Goal: Find specific page/section: Find specific page/section

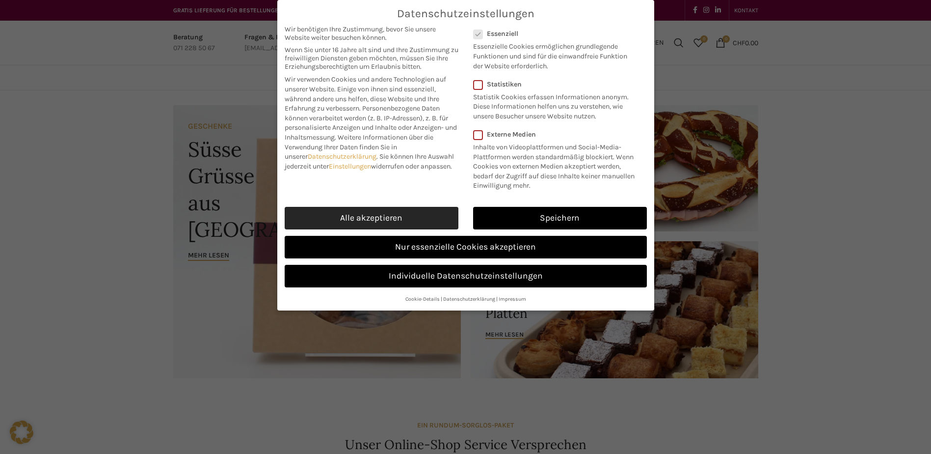
click at [390, 225] on link "Alle akzeptieren" at bounding box center [372, 218] width 174 height 23
checkbox input "true"
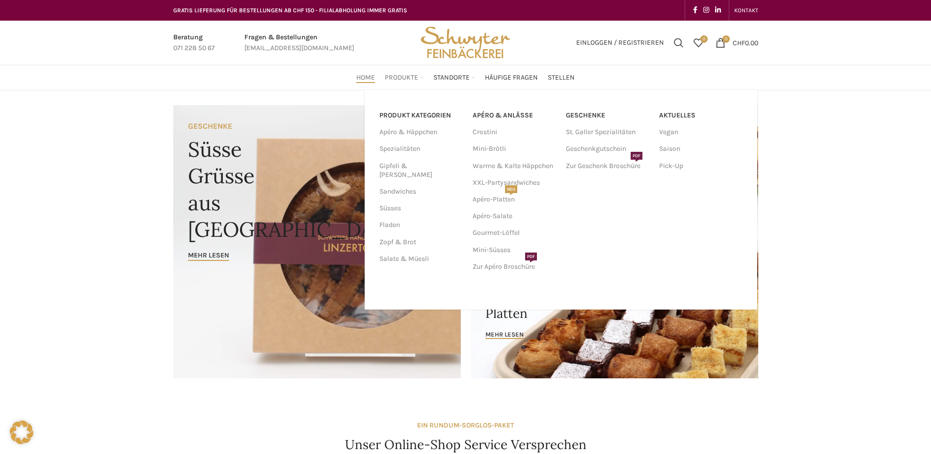
click at [395, 82] on span "Produkte" at bounding box center [401, 77] width 33 height 9
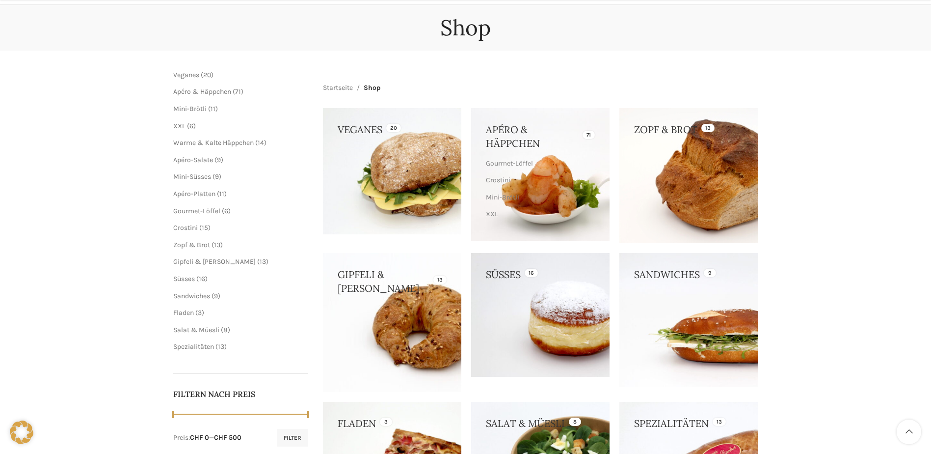
scroll to position [147, 0]
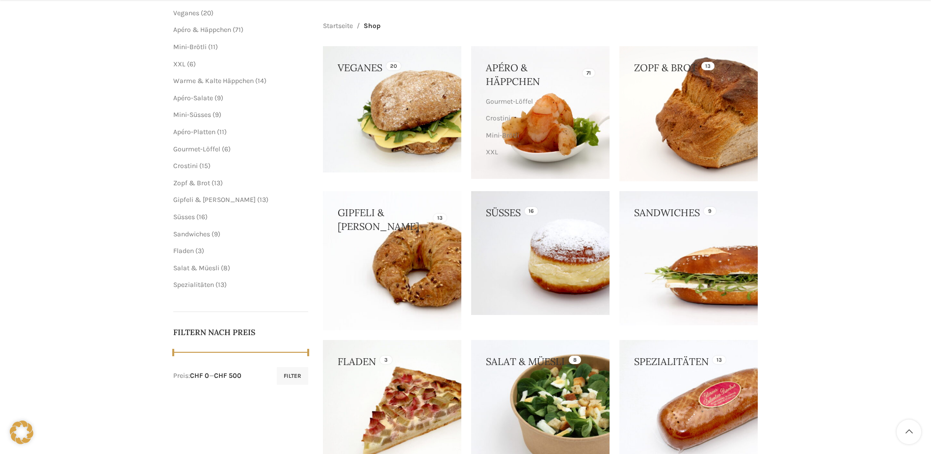
click at [685, 257] on link at bounding box center [689, 258] width 138 height 134
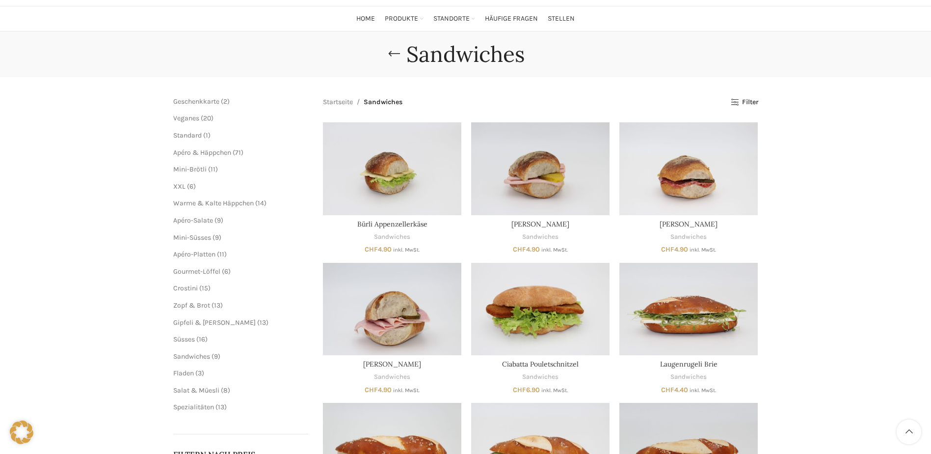
scroll to position [49, 0]
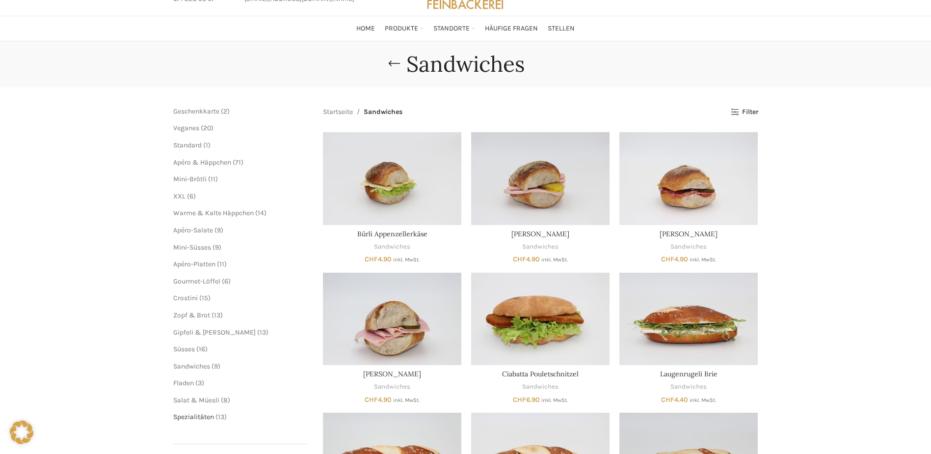
click at [191, 415] on span "Spezialitäten" at bounding box center [193, 416] width 41 height 8
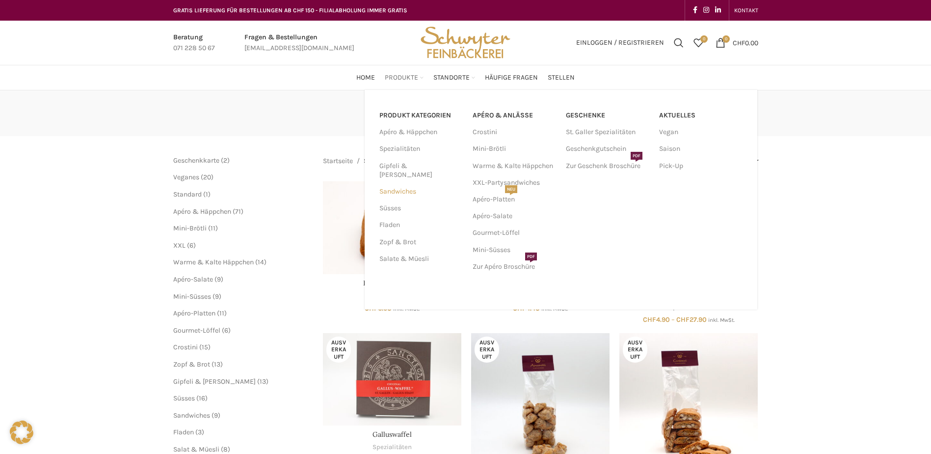
click at [397, 183] on link "Sandwiches" at bounding box center [420, 191] width 81 height 17
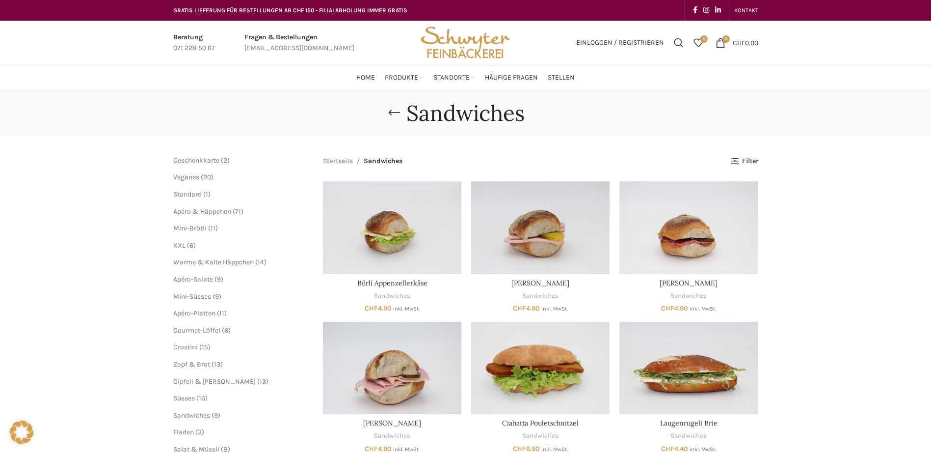
click at [476, 42] on img "Site logo" at bounding box center [465, 43] width 96 height 44
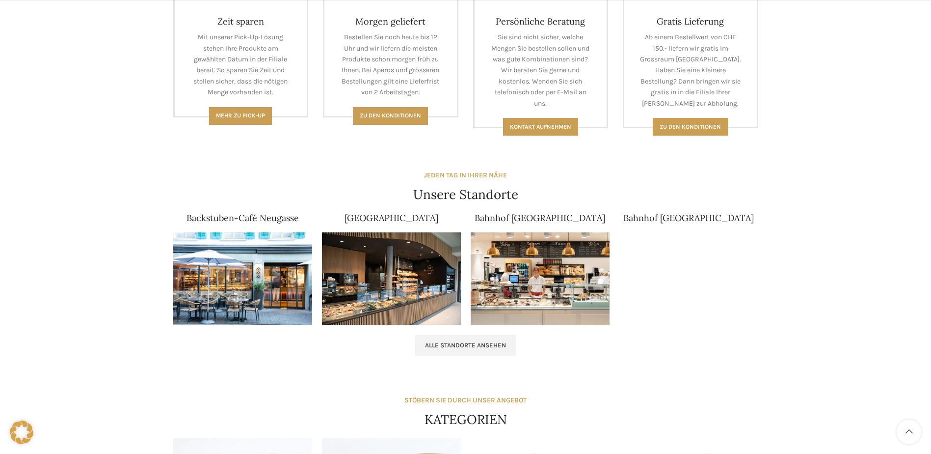
scroll to position [491, 0]
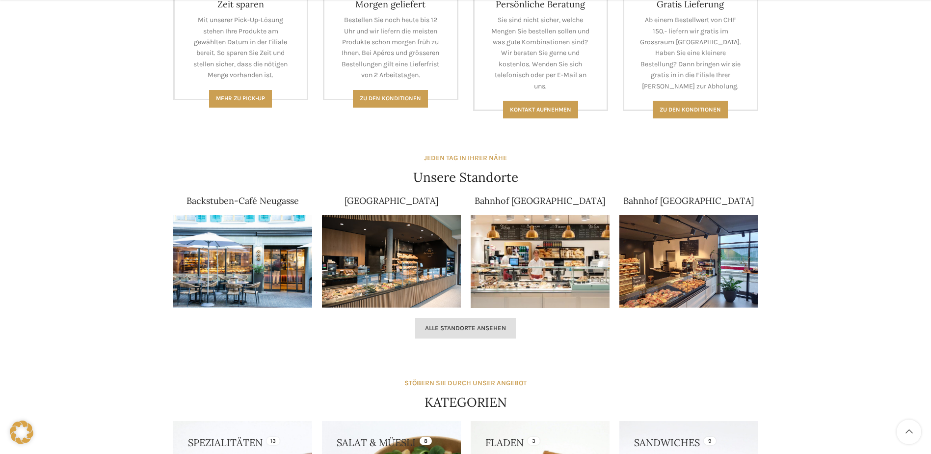
click at [453, 326] on span "Alle Standorte ansehen" at bounding box center [465, 328] width 81 height 8
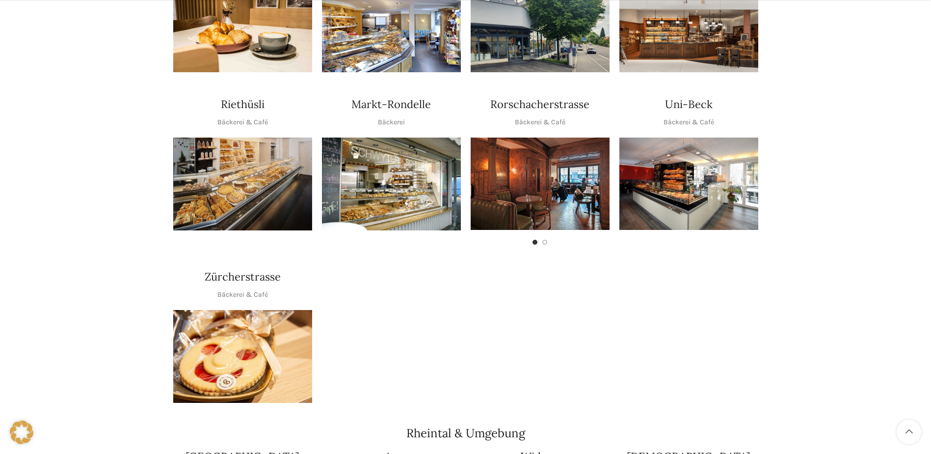
scroll to position [491, 0]
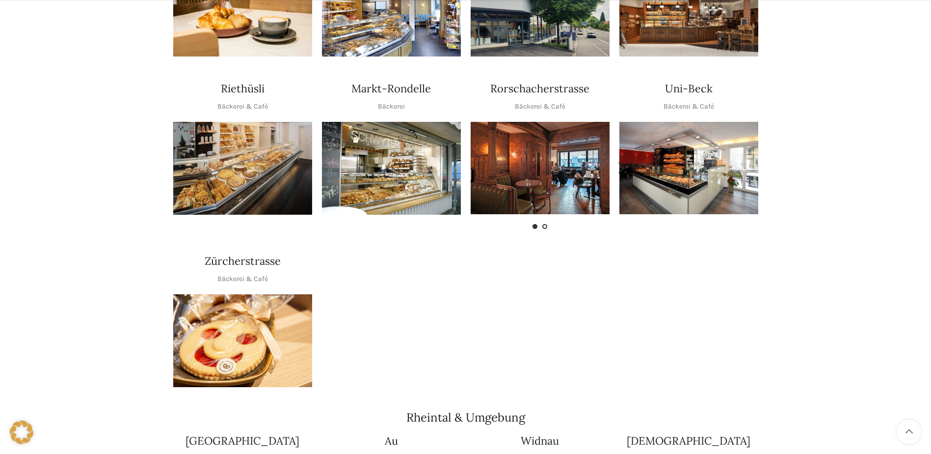
click at [546, 224] on span "Go to slide 2" at bounding box center [544, 226] width 5 height 5
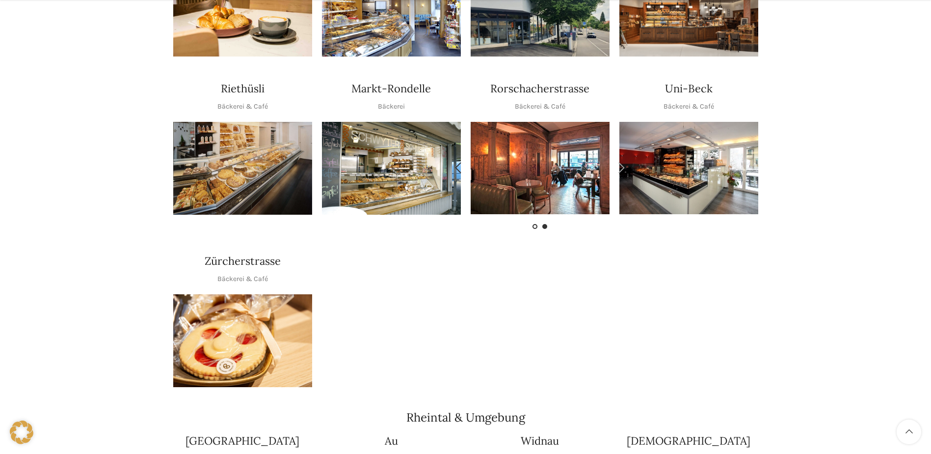
click at [535, 224] on span "Go to slide 1" at bounding box center [535, 226] width 5 height 5
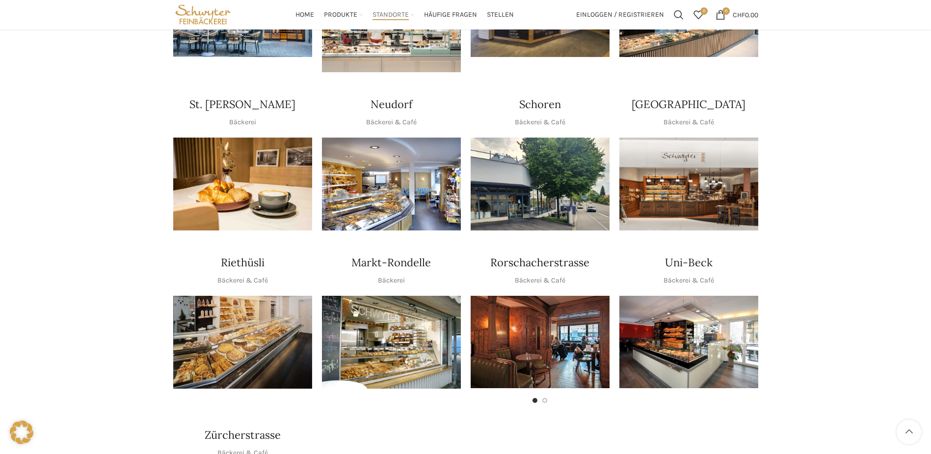
scroll to position [295, 0]
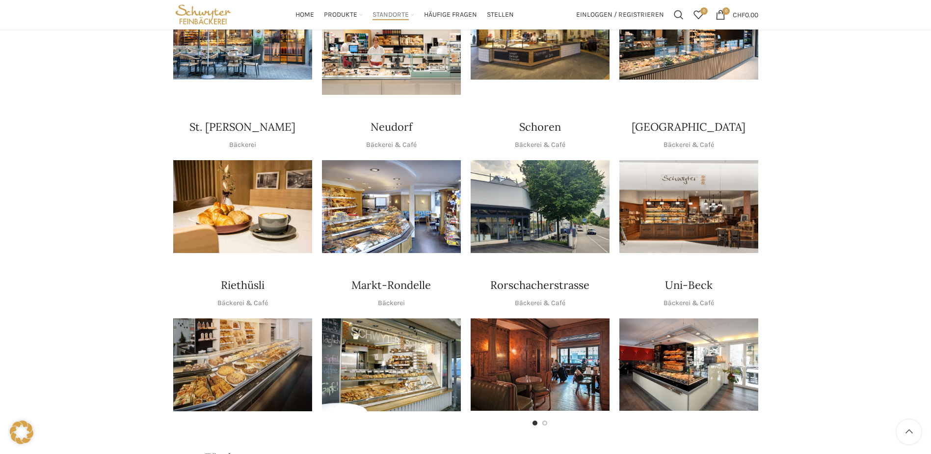
click at [516, 356] on img "1 / 2" at bounding box center [540, 364] width 139 height 92
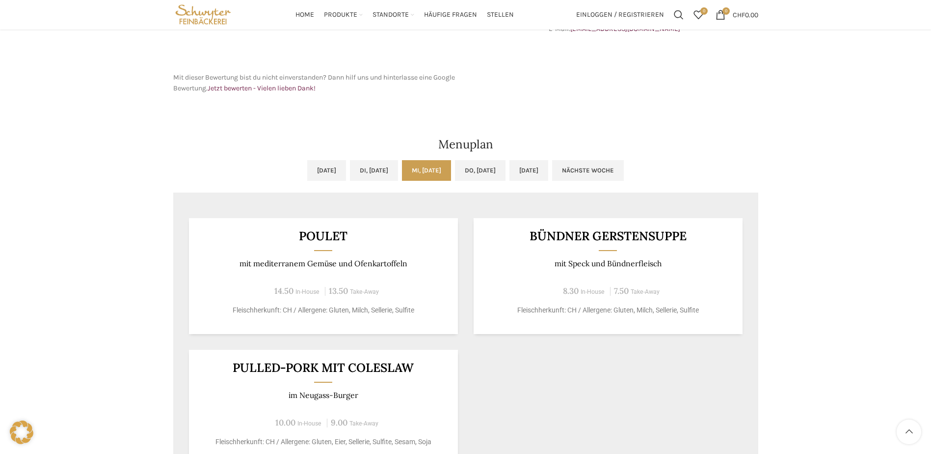
scroll to position [393, 0]
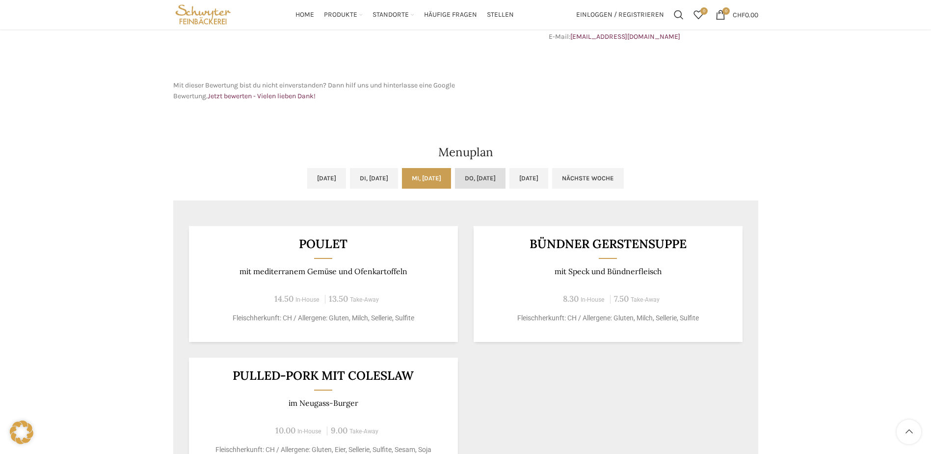
click at [492, 180] on link "Do, [DATE]" at bounding box center [480, 178] width 51 height 21
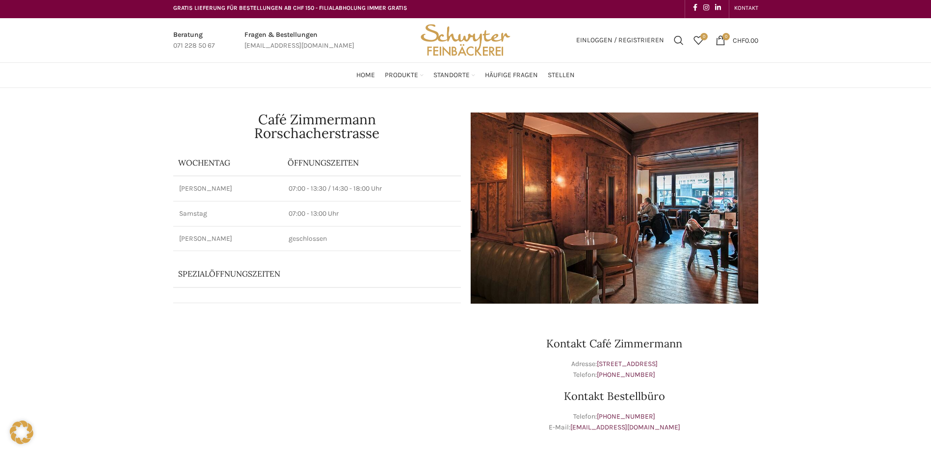
scroll to position [0, 0]
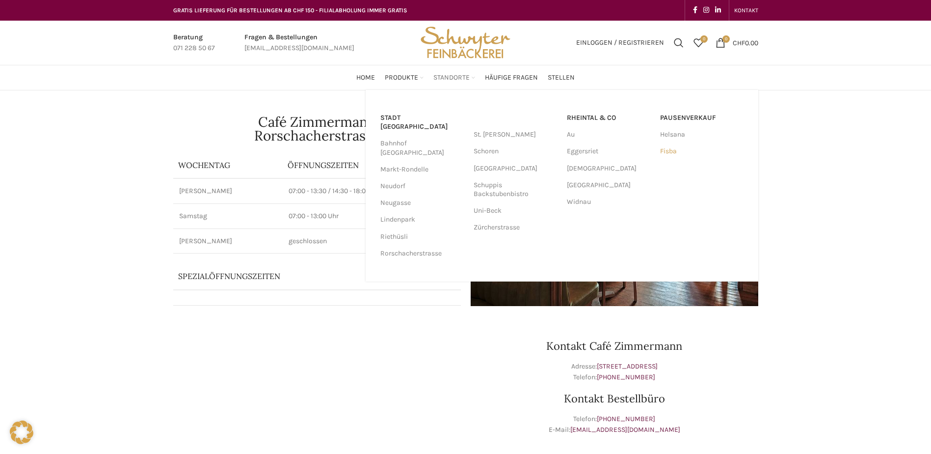
click at [667, 154] on link "Fisba" at bounding box center [701, 151] width 83 height 17
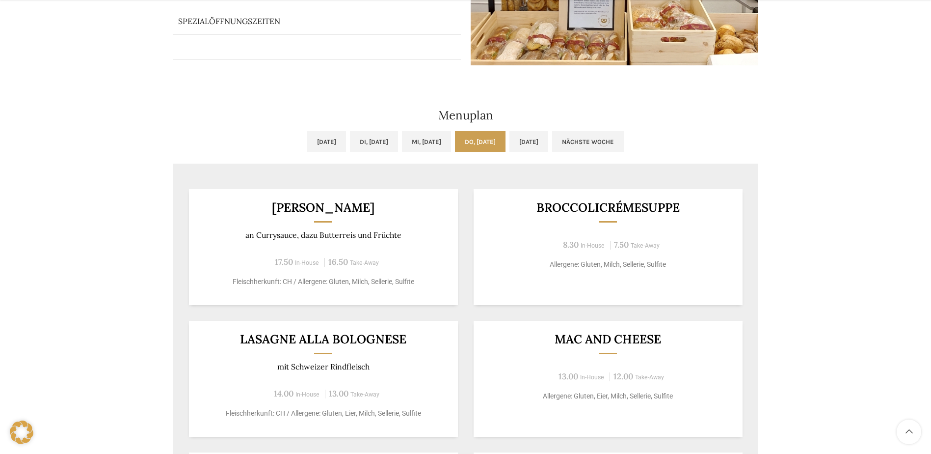
scroll to position [245, 0]
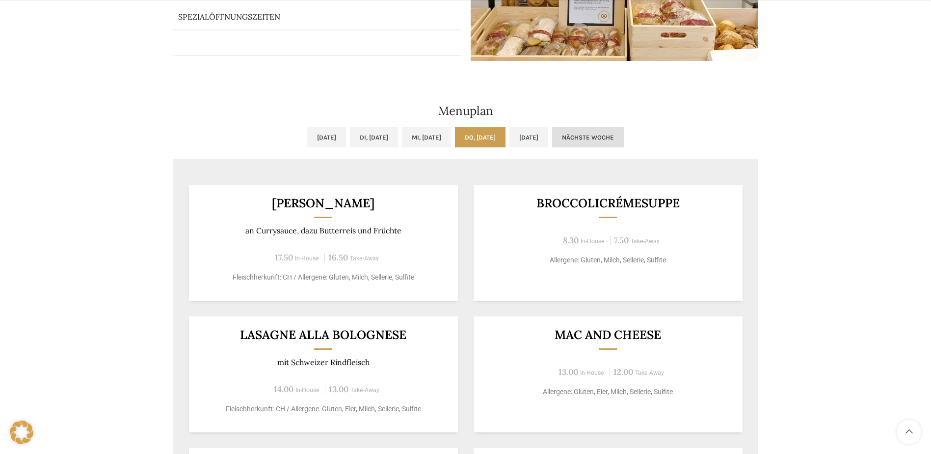
click at [624, 138] on link "Nächste Woche" at bounding box center [588, 137] width 72 height 21
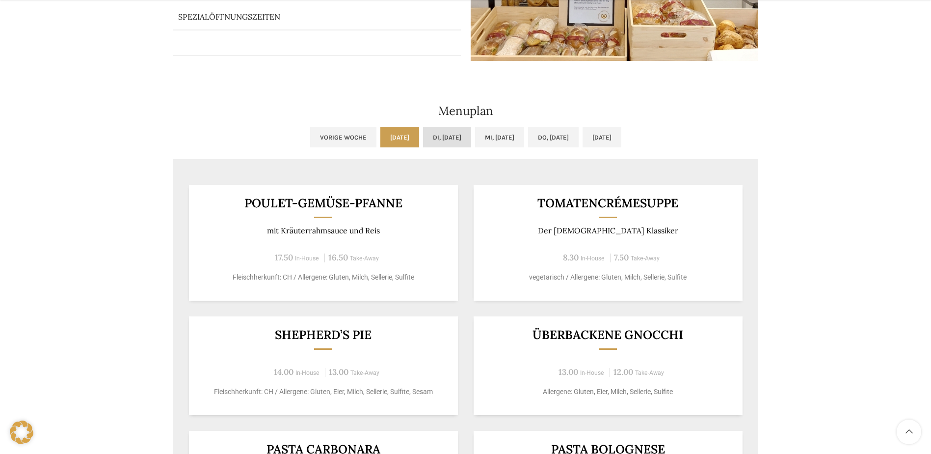
click at [432, 141] on link "[DATE]" at bounding box center [447, 137] width 48 height 21
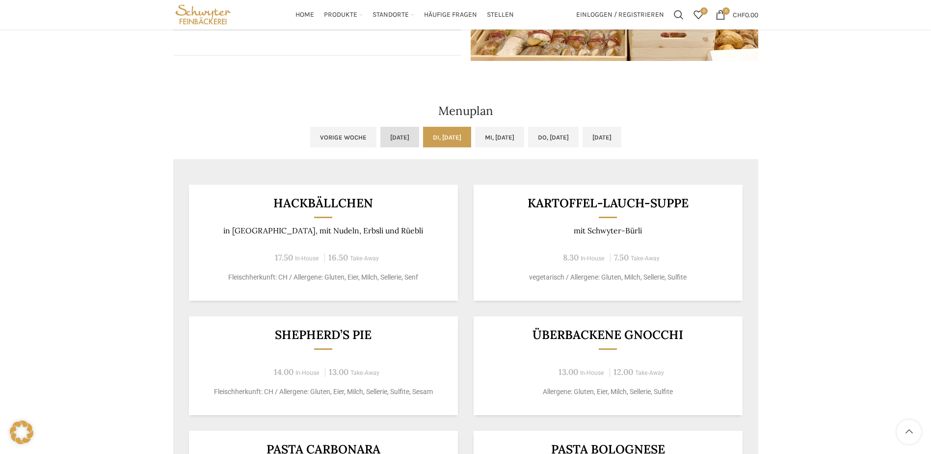
click at [380, 138] on link "Mo, 06.10.2025" at bounding box center [399, 137] width 39 height 21
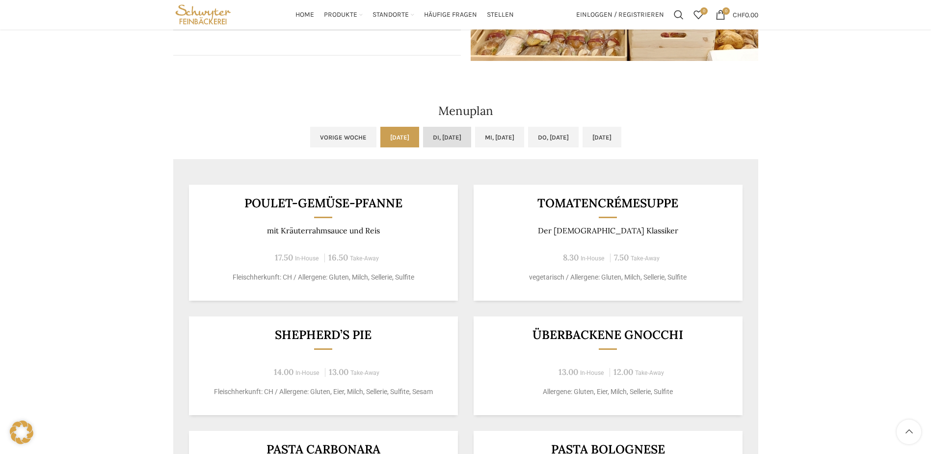
click at [427, 134] on link "Di, 07.10.2025" at bounding box center [447, 137] width 48 height 21
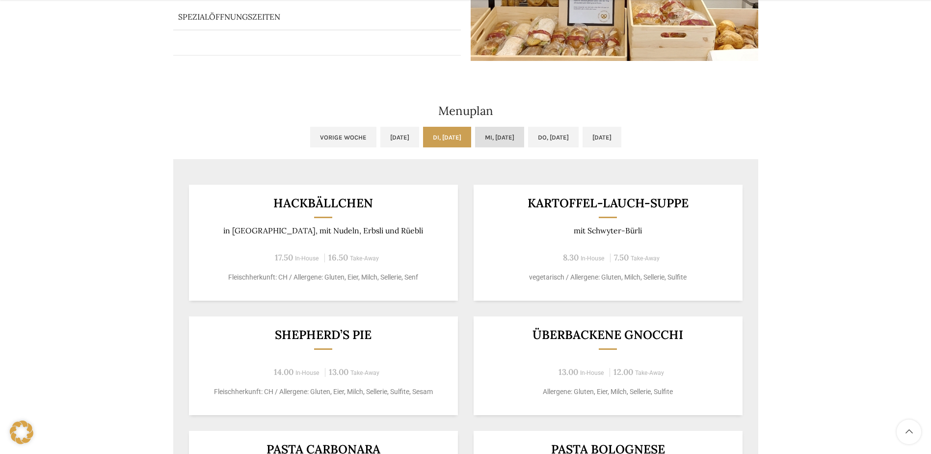
click at [495, 137] on link "Mi, 08.10.2025" at bounding box center [499, 137] width 49 height 21
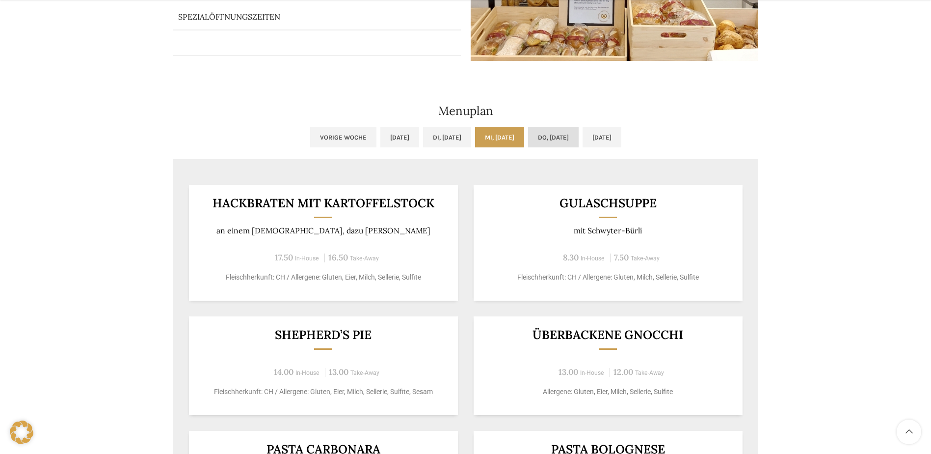
click at [551, 140] on link "Do, 09.10.2025" at bounding box center [553, 137] width 51 height 21
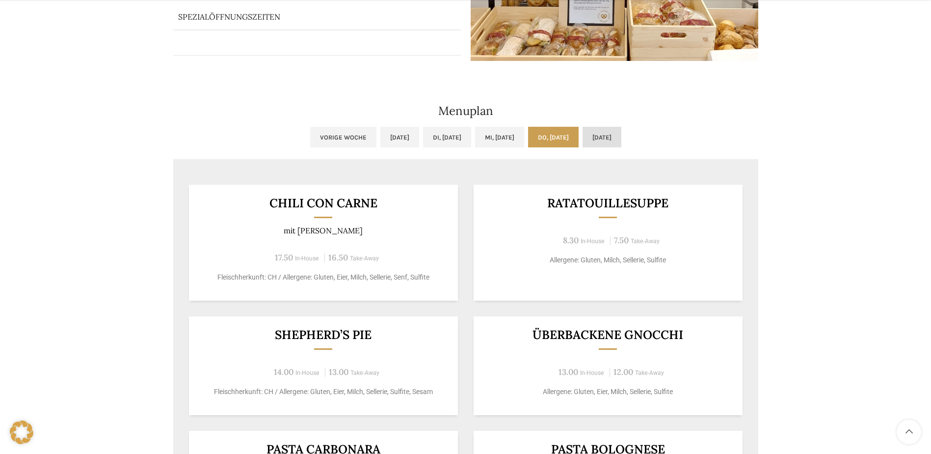
click at [622, 142] on link "Fr, 10.10.2025" at bounding box center [602, 137] width 39 height 21
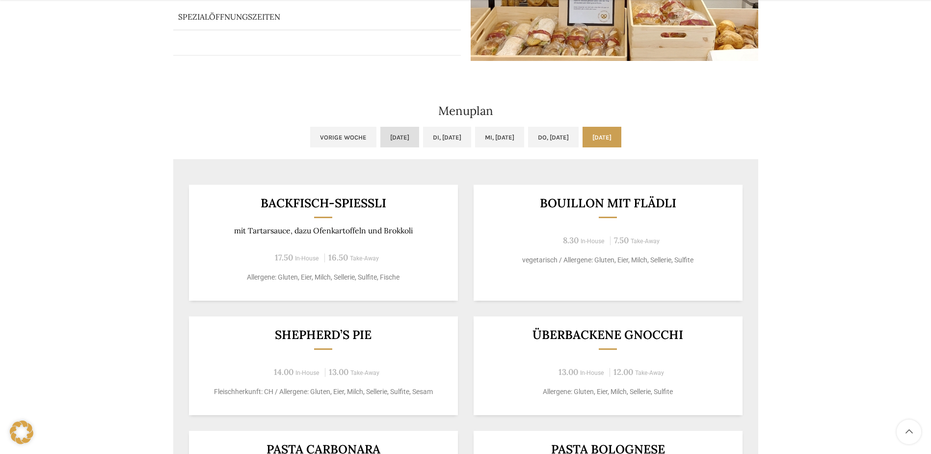
click at [380, 131] on link "Mo, 06.10.2025" at bounding box center [399, 137] width 39 height 21
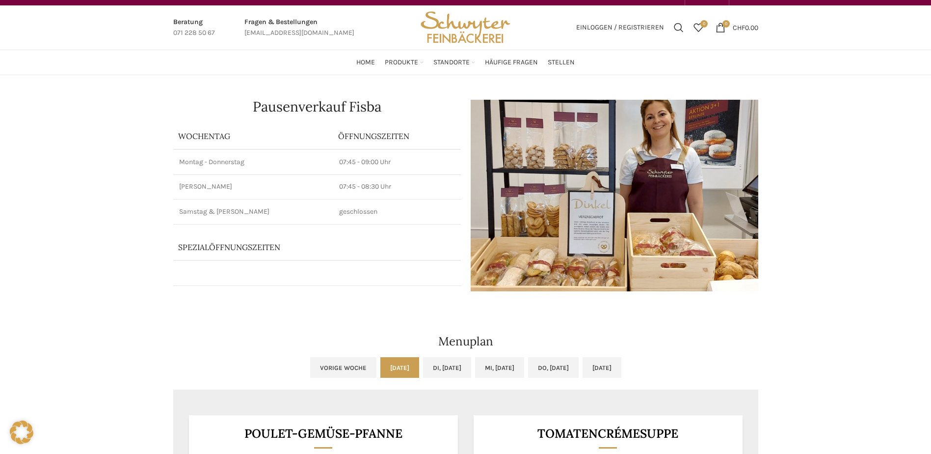
scroll to position [0, 0]
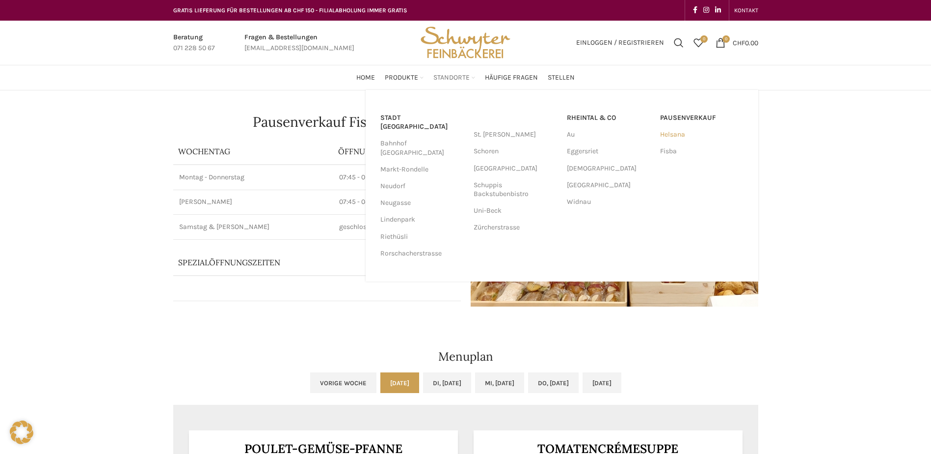
click at [676, 136] on link "Helsana" at bounding box center [701, 134] width 83 height 17
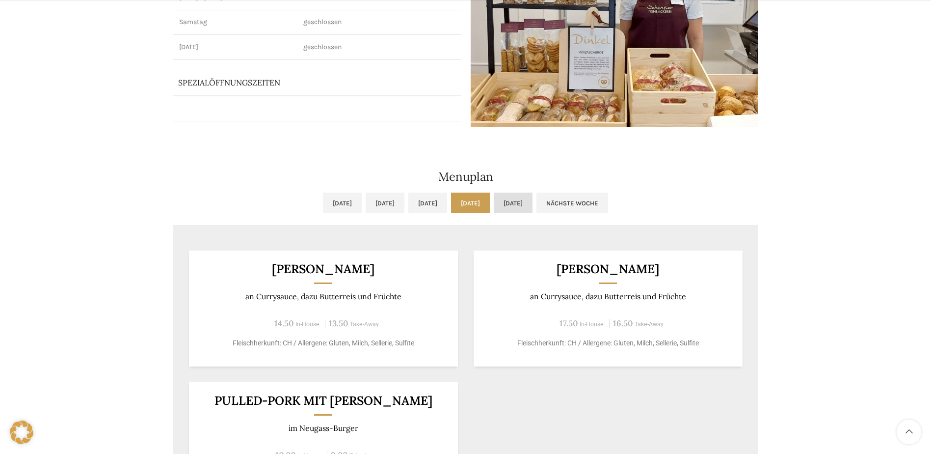
scroll to position [196, 0]
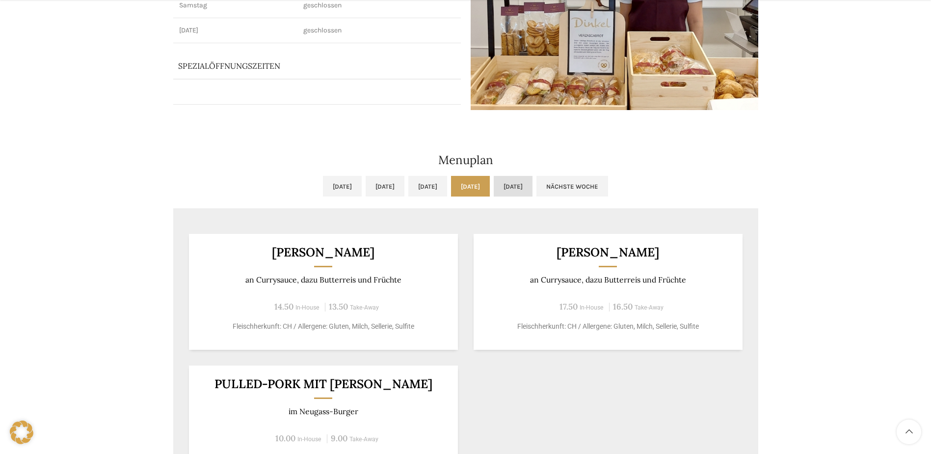
click at [533, 187] on link "[DATE]" at bounding box center [513, 186] width 39 height 21
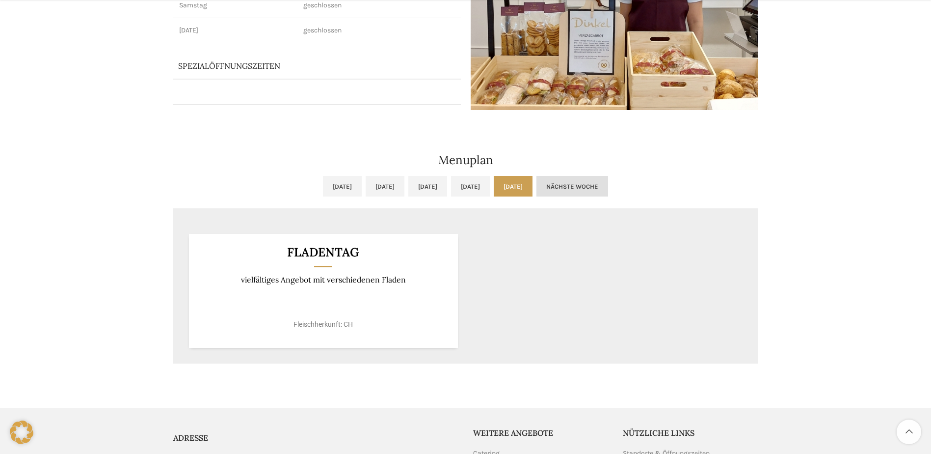
click at [608, 190] on link "Nächste Woche" at bounding box center [573, 186] width 72 height 21
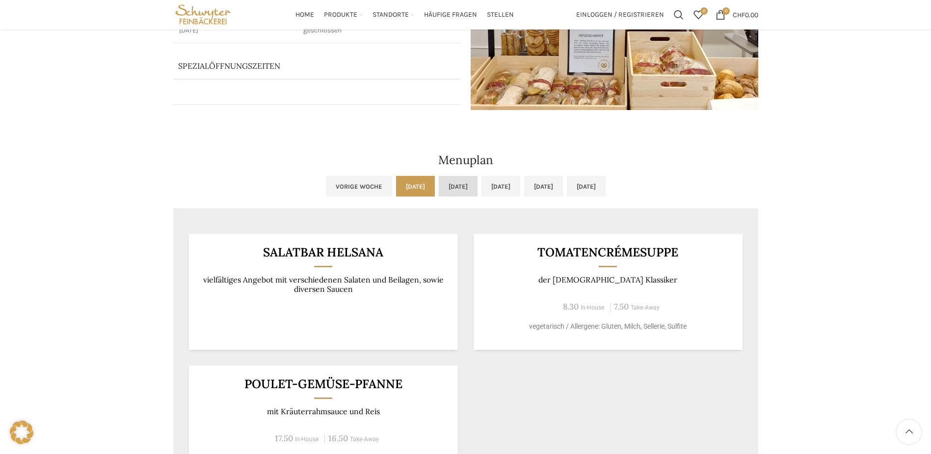
click at [439, 182] on link "Di, 07.10.2025" at bounding box center [458, 186] width 39 height 21
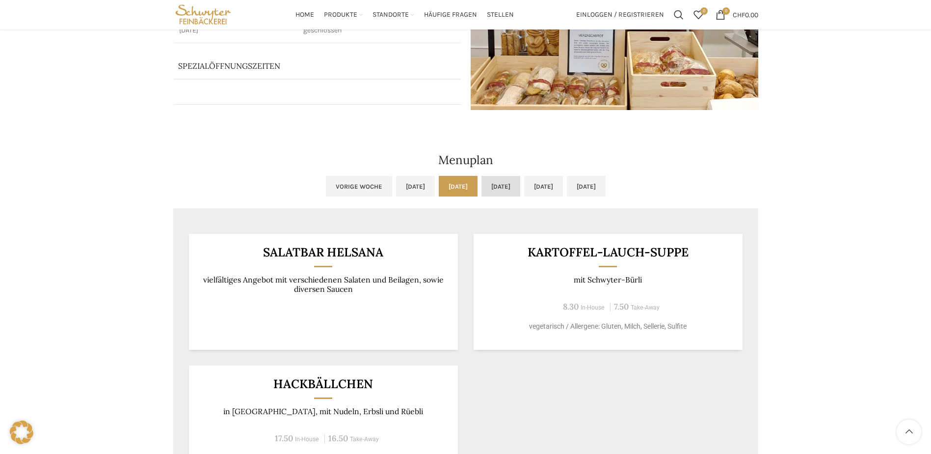
click at [496, 186] on link "Mi, 08.10.2025" at bounding box center [501, 186] width 39 height 21
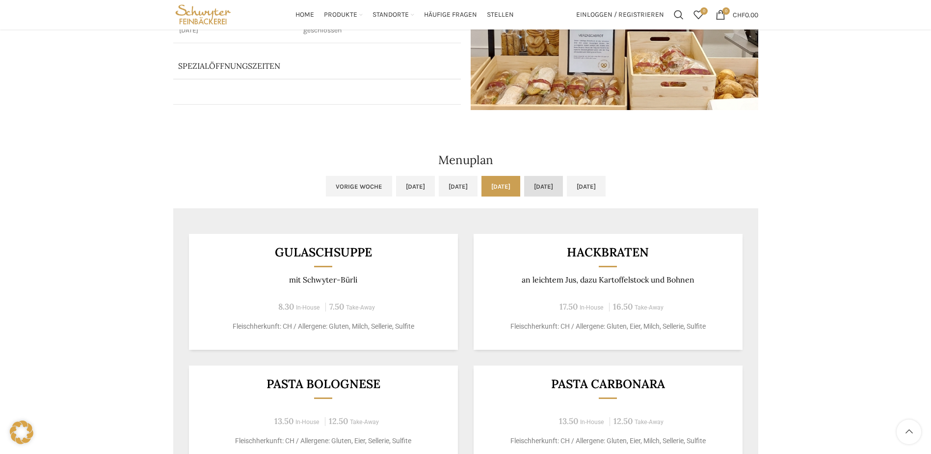
click at [539, 188] on link "Do, 09.10.2025" at bounding box center [543, 186] width 39 height 21
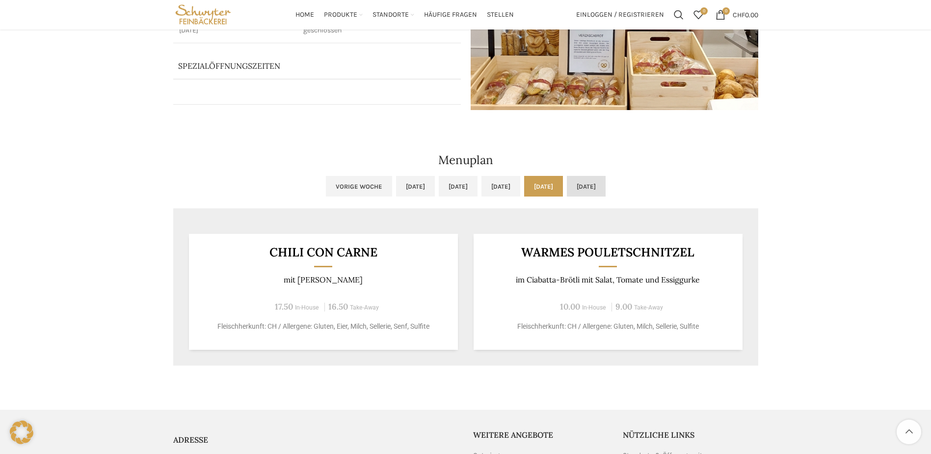
click at [606, 187] on link "Fr, 10.10.2025" at bounding box center [586, 186] width 39 height 21
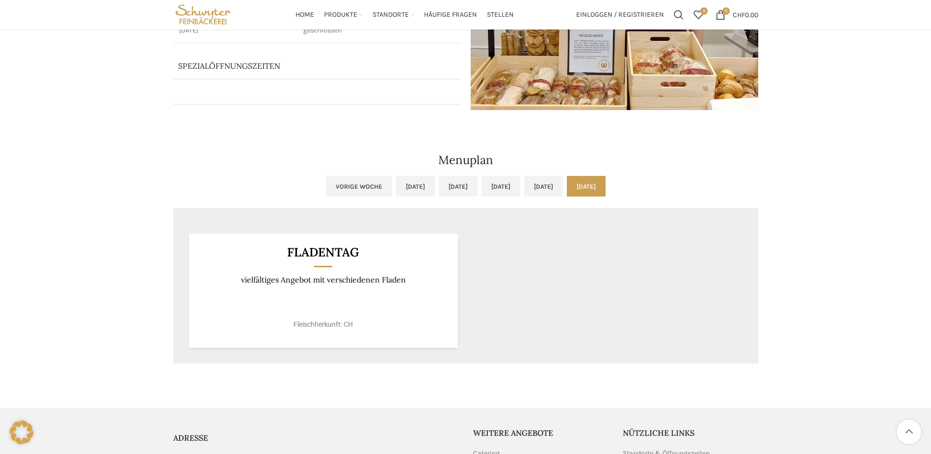
scroll to position [0, 0]
